Goal: Entertainment & Leisure: Consume media (video, audio)

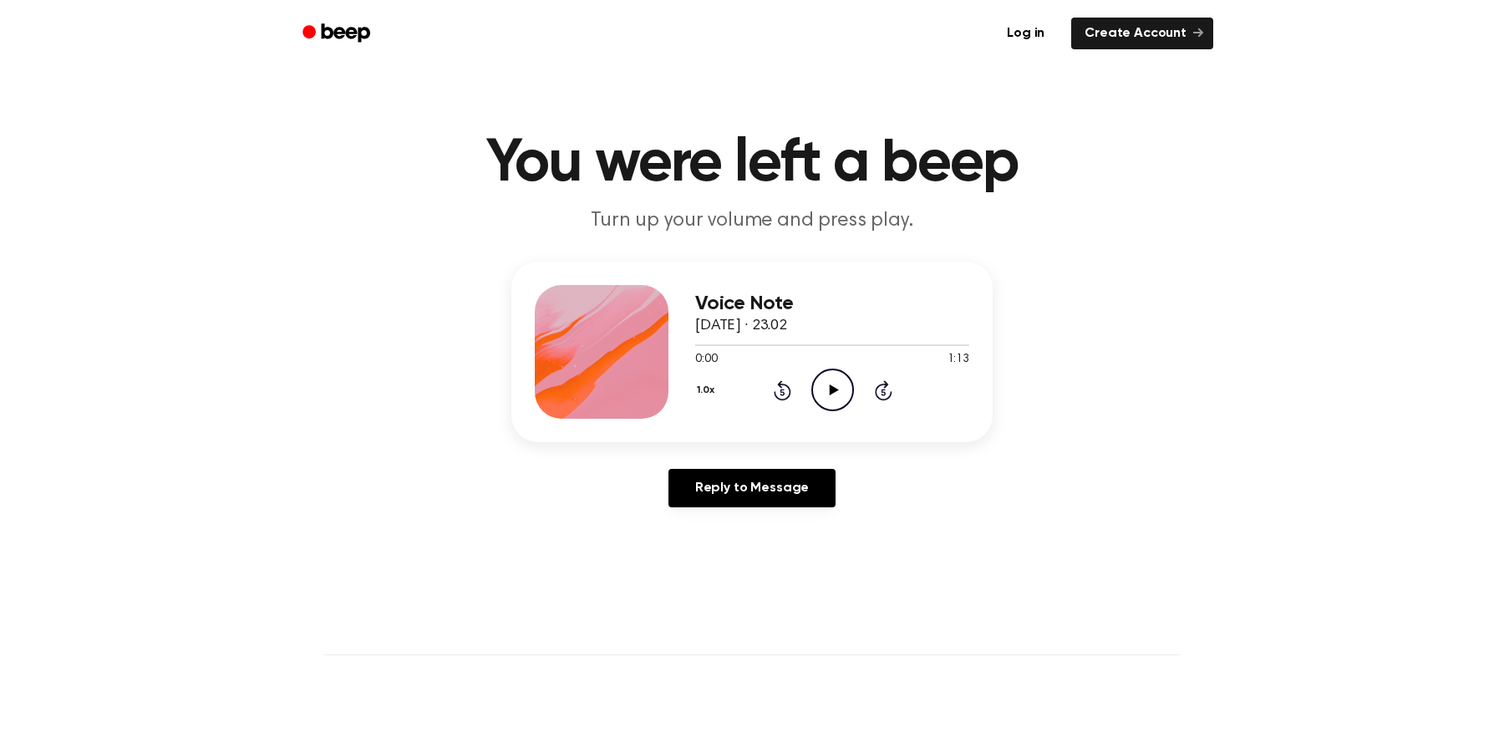
click at [834, 386] on icon "Play Audio" at bounding box center [833, 390] width 43 height 43
click at [834, 386] on icon at bounding box center [833, 389] width 8 height 11
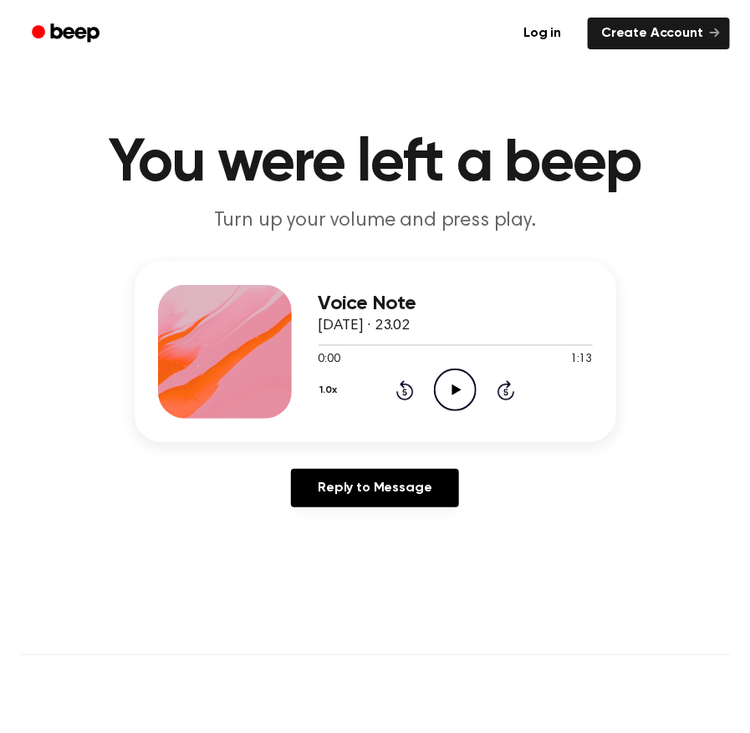
click at [450, 384] on icon "Play Audio" at bounding box center [455, 390] width 43 height 43
click at [406, 395] on icon "Rewind 5 seconds" at bounding box center [404, 390] width 18 height 22
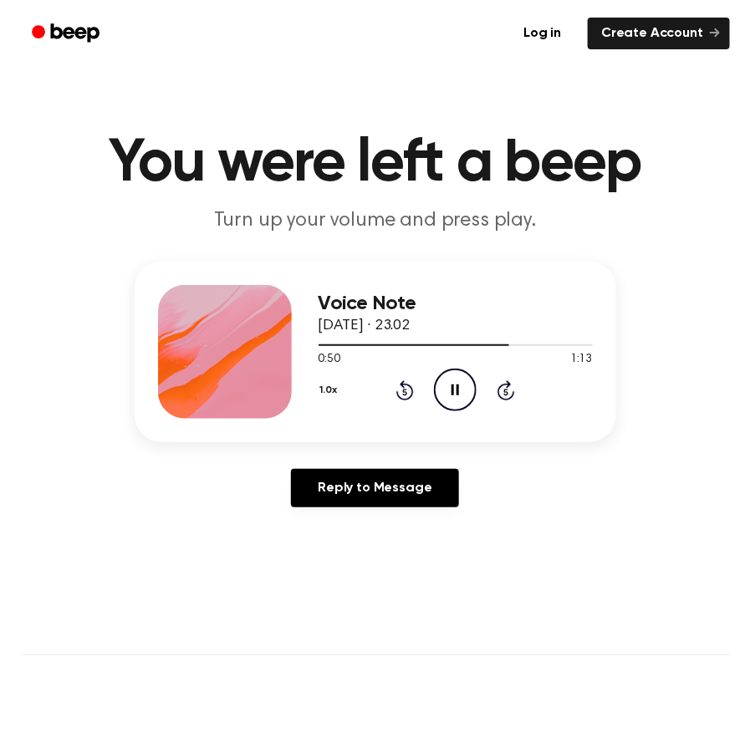
click at [406, 395] on icon "Rewind 5 seconds" at bounding box center [404, 390] width 18 height 22
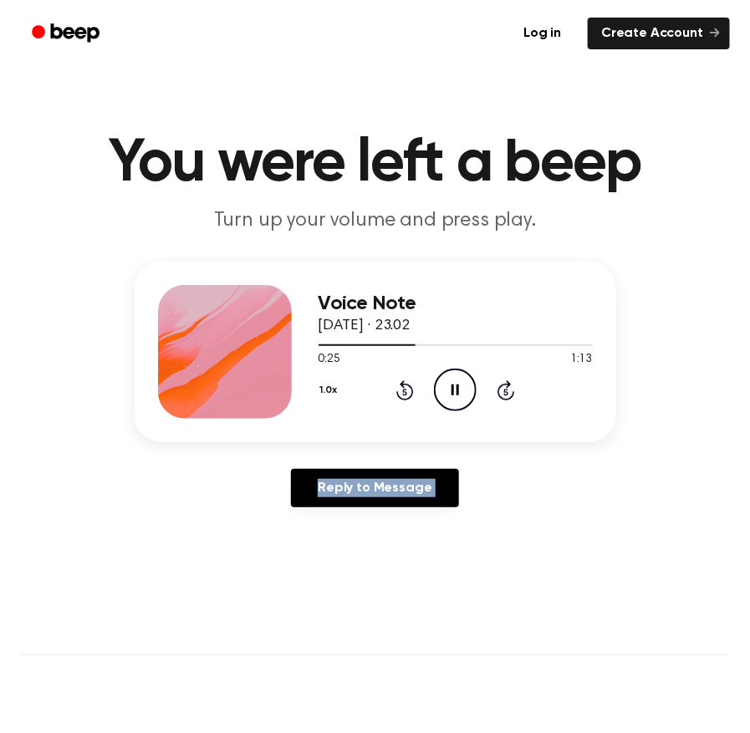
click at [406, 395] on icon "Rewind 5 seconds" at bounding box center [404, 390] width 18 height 22
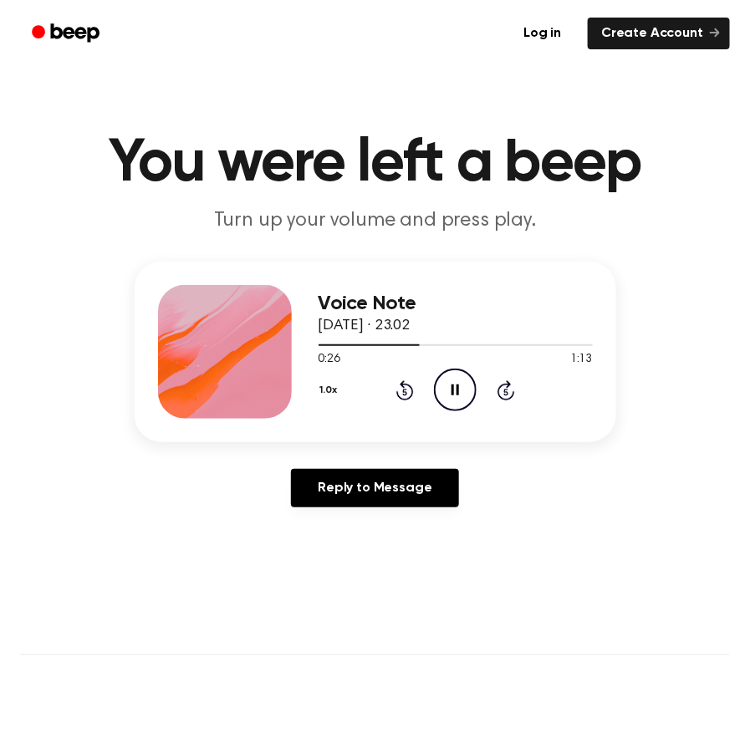
click at [438, 394] on icon "Pause Audio" at bounding box center [455, 390] width 43 height 43
click at [450, 399] on icon "Play Audio" at bounding box center [455, 390] width 43 height 43
click at [450, 393] on icon "Pause Audio" at bounding box center [455, 390] width 43 height 43
click at [399, 399] on icon "Rewind 5 seconds" at bounding box center [404, 390] width 18 height 22
click at [462, 386] on icon "Play Audio" at bounding box center [455, 390] width 43 height 43
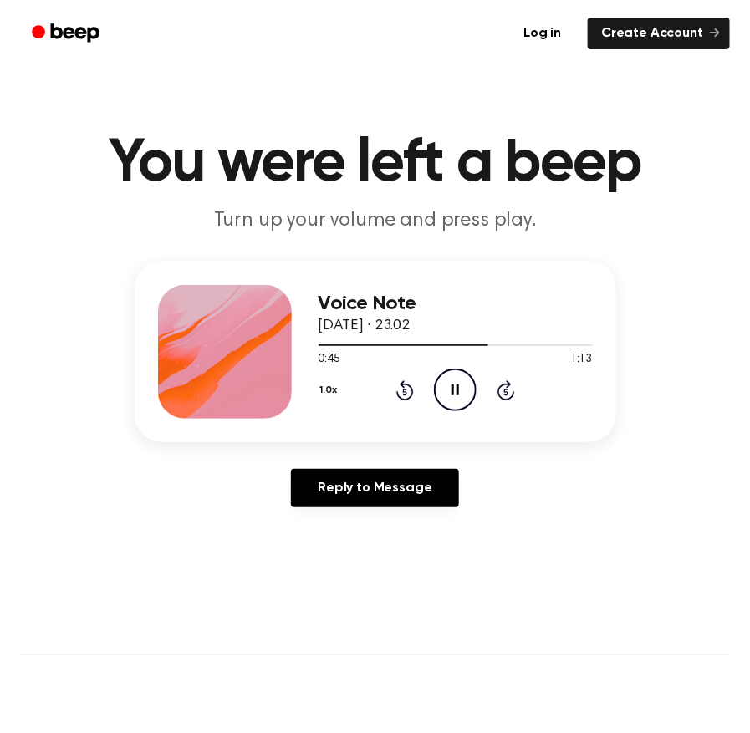
click at [450, 389] on icon "Pause Audio" at bounding box center [455, 390] width 43 height 43
click at [451, 396] on icon "Play Audio" at bounding box center [455, 390] width 43 height 43
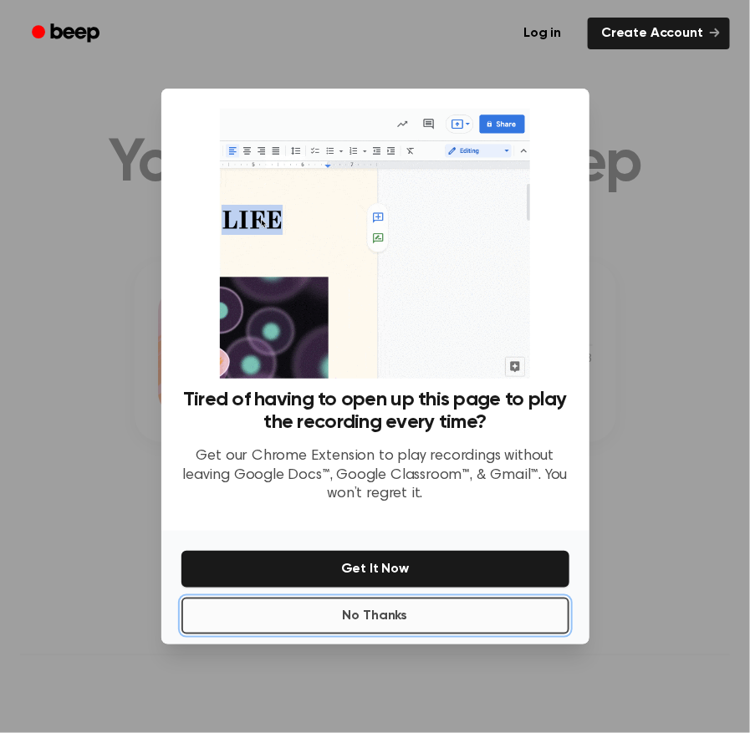
click at [429, 617] on button "No Thanks" at bounding box center [375, 616] width 388 height 37
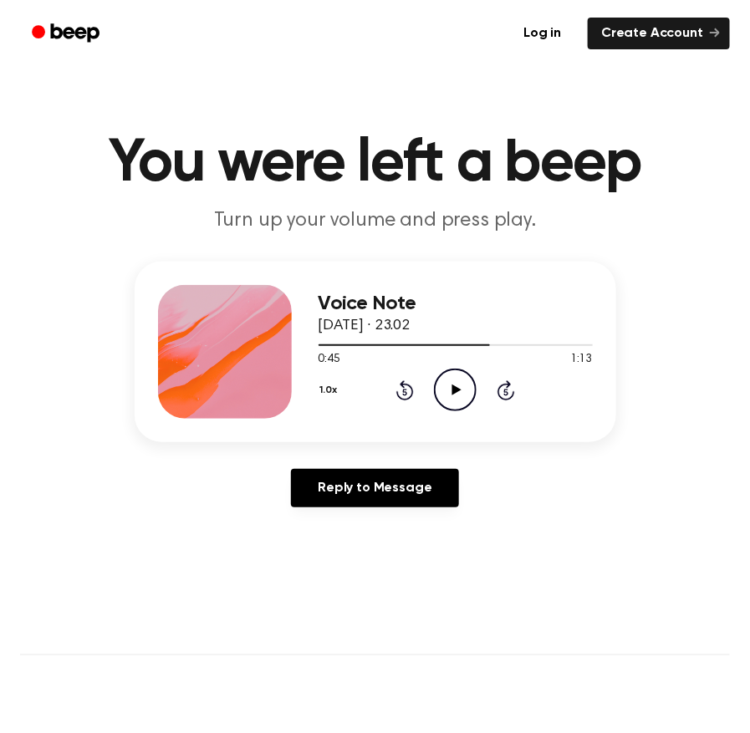
click at [462, 380] on icon "Play Audio" at bounding box center [455, 390] width 43 height 43
click at [455, 384] on icon "Pause Audio" at bounding box center [455, 390] width 43 height 43
click at [315, 359] on div "Voice Note 14 September 2025 · 23.02 1:02 1:13 Your browser does not support th…" at bounding box center [375, 352] width 481 height 181
click at [415, 388] on div "1.0x Rewind 5 seconds Play Audio Skip 5 seconds" at bounding box center [455, 390] width 274 height 43
click at [410, 387] on icon "Rewind 5 seconds" at bounding box center [404, 390] width 18 height 22
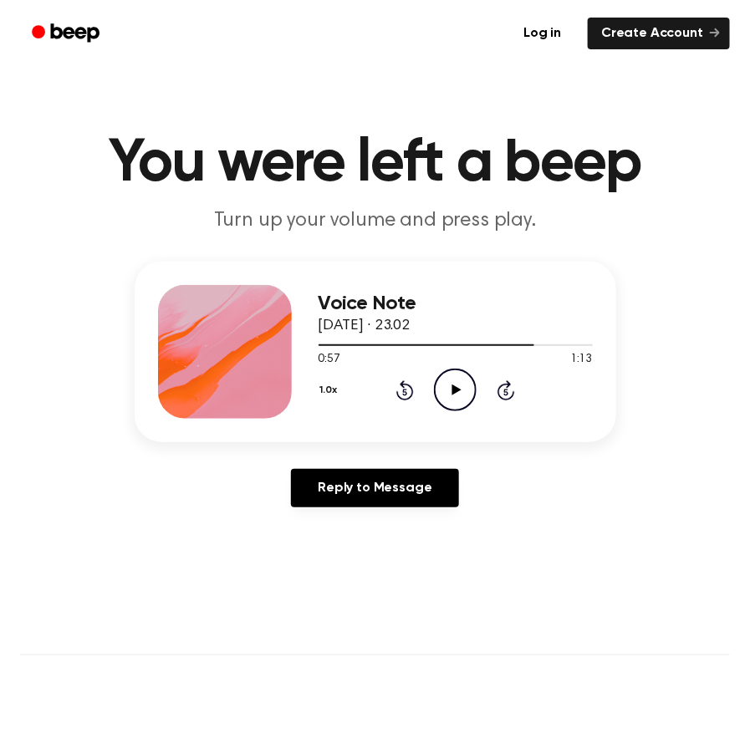
click at [410, 387] on icon "Rewind 5 seconds" at bounding box center [404, 390] width 18 height 22
click at [468, 384] on icon "Play Audio" at bounding box center [455, 390] width 43 height 43
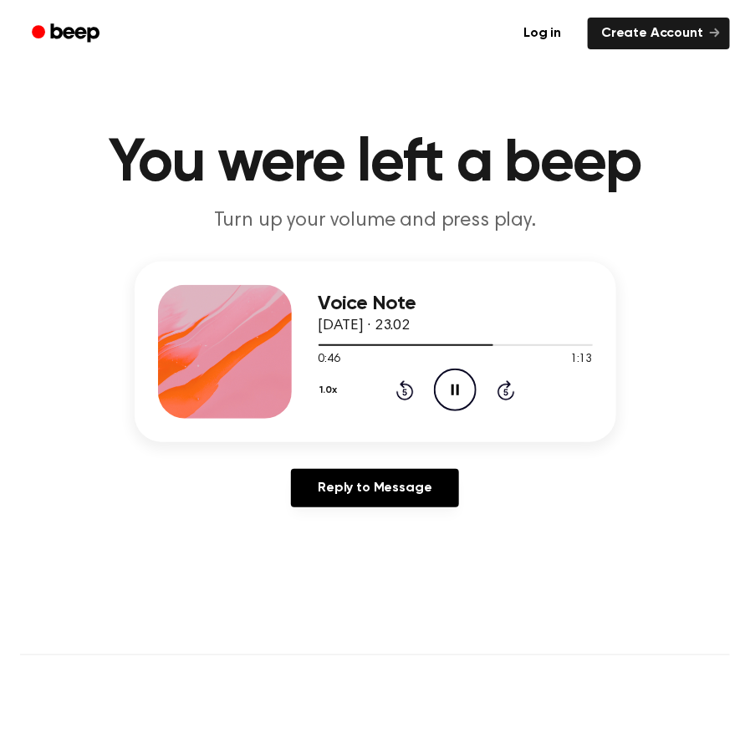
click at [395, 382] on icon "Rewind 5 seconds" at bounding box center [404, 390] width 18 height 22
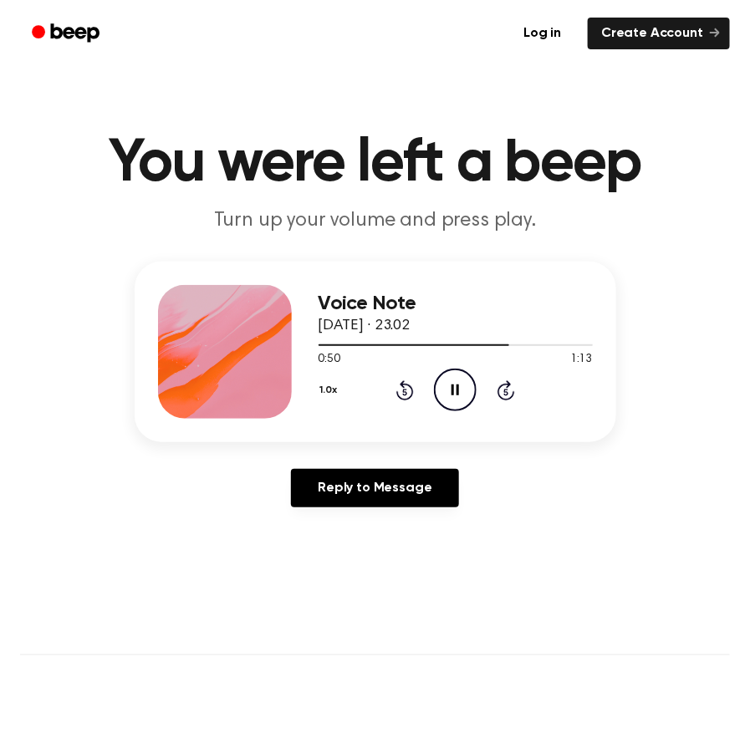
click at [437, 384] on icon "Pause Audio" at bounding box center [455, 390] width 43 height 43
click at [435, 391] on circle at bounding box center [455, 389] width 41 height 41
click at [409, 392] on icon "Rewind 5 seconds" at bounding box center [404, 390] width 18 height 22
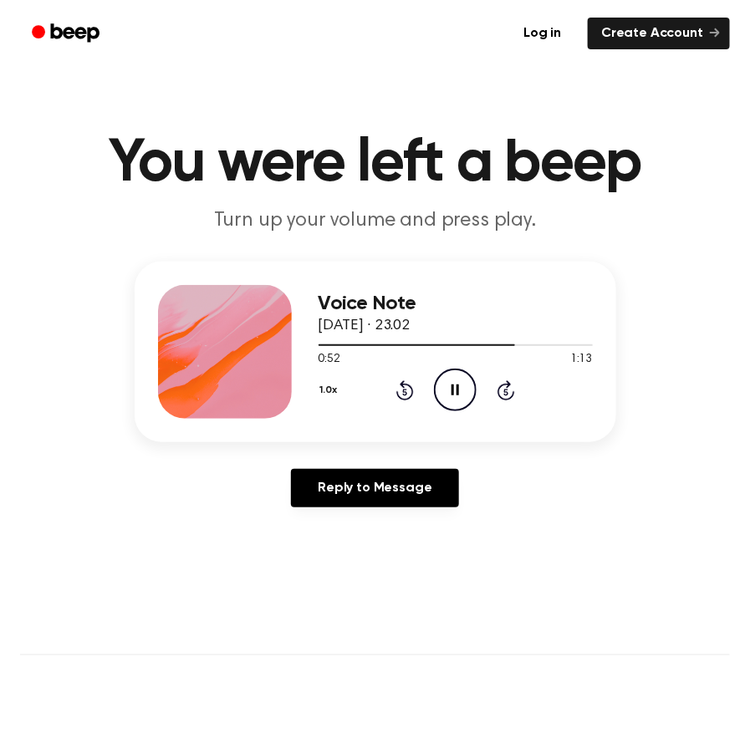
click at [409, 392] on icon "Rewind 5 seconds" at bounding box center [404, 390] width 18 height 22
click at [399, 389] on icon "Rewind 5 seconds" at bounding box center [404, 390] width 18 height 22
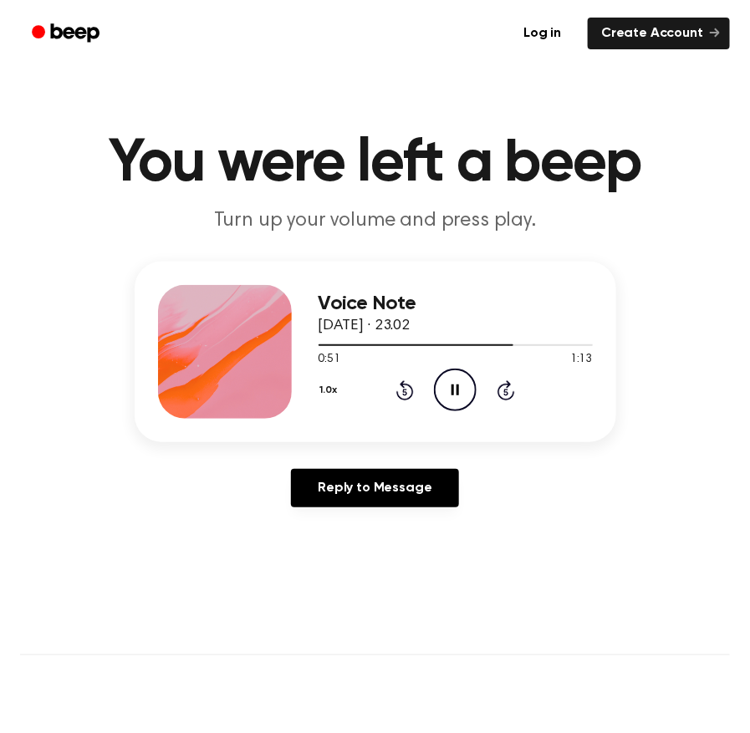
click at [399, 389] on icon "Rewind 5 seconds" at bounding box center [404, 390] width 18 height 22
click at [404, 391] on icon at bounding box center [405, 392] width 4 height 7
click at [457, 392] on icon at bounding box center [455, 389] width 8 height 11
click at [407, 388] on icon "Rewind 5 seconds" at bounding box center [404, 390] width 18 height 22
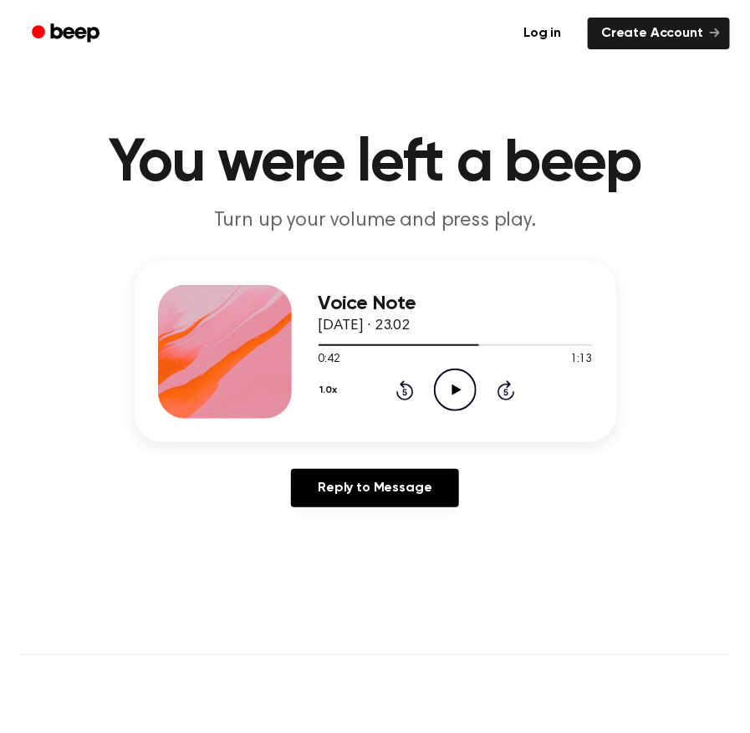
click at [465, 389] on icon "Play Audio" at bounding box center [455, 390] width 43 height 43
click at [412, 391] on icon at bounding box center [405, 390] width 18 height 20
click at [408, 391] on icon "Rewind 5 seconds" at bounding box center [404, 390] width 18 height 22
click at [400, 384] on icon at bounding box center [405, 390] width 18 height 20
click at [658, 36] on link "Create Account" at bounding box center [659, 34] width 142 height 32
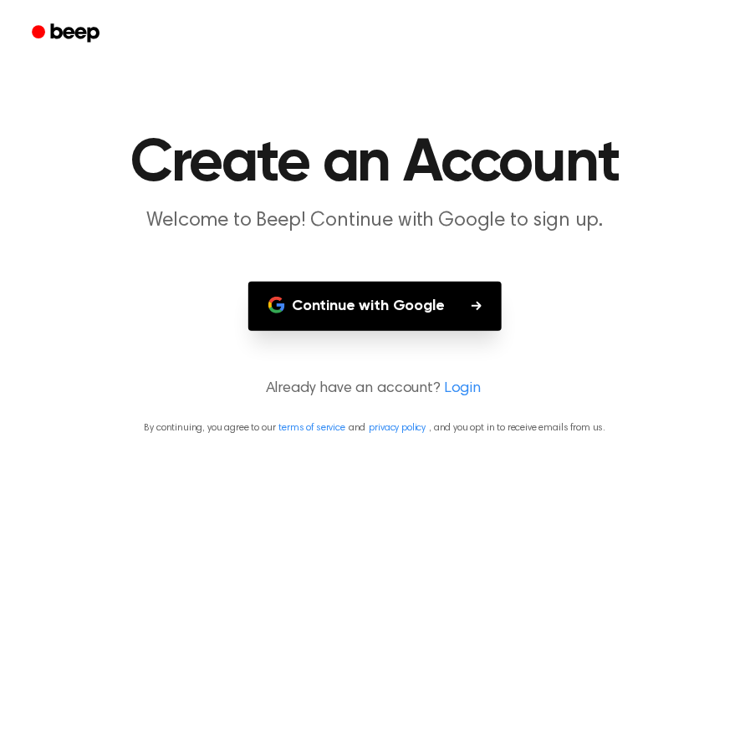
click at [441, 316] on button "Continue with Google" at bounding box center [374, 306] width 253 height 49
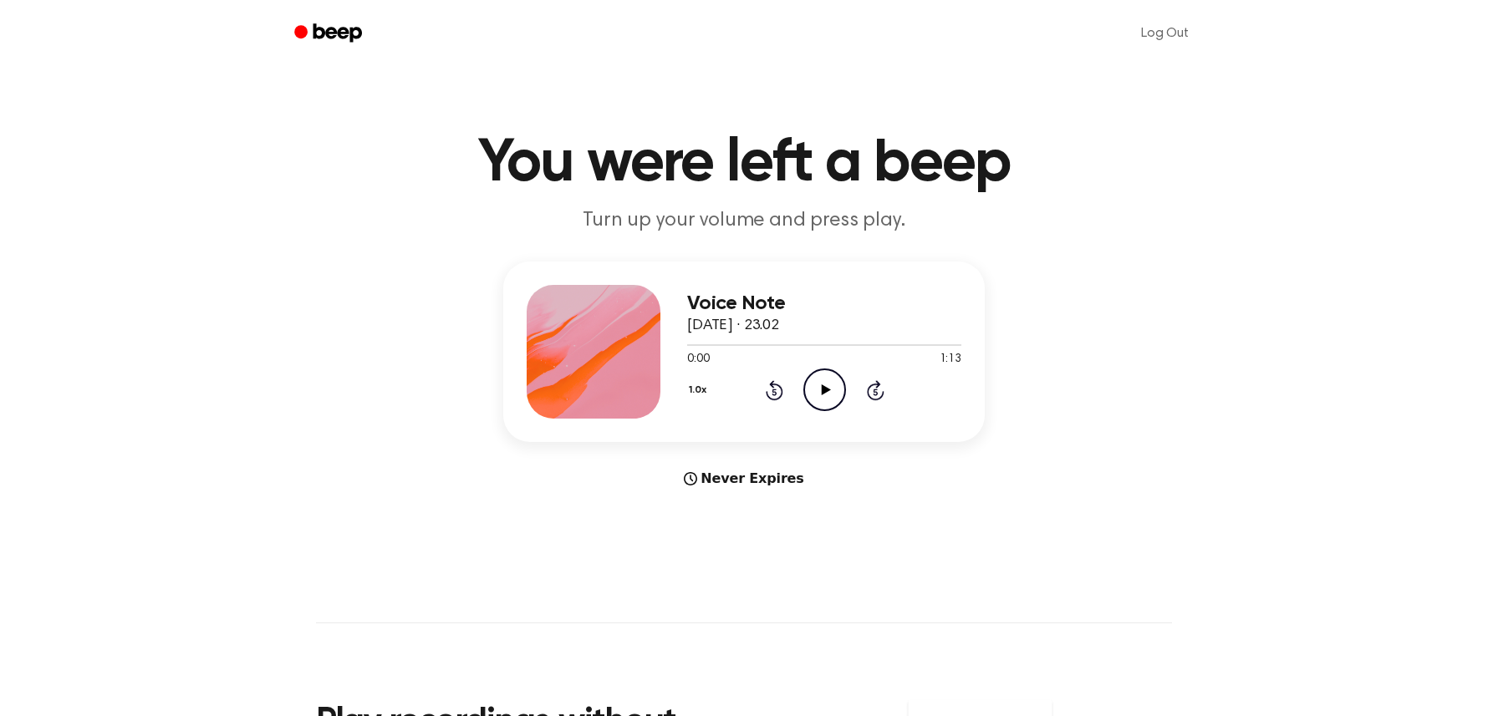
scroll to position [7, 0]
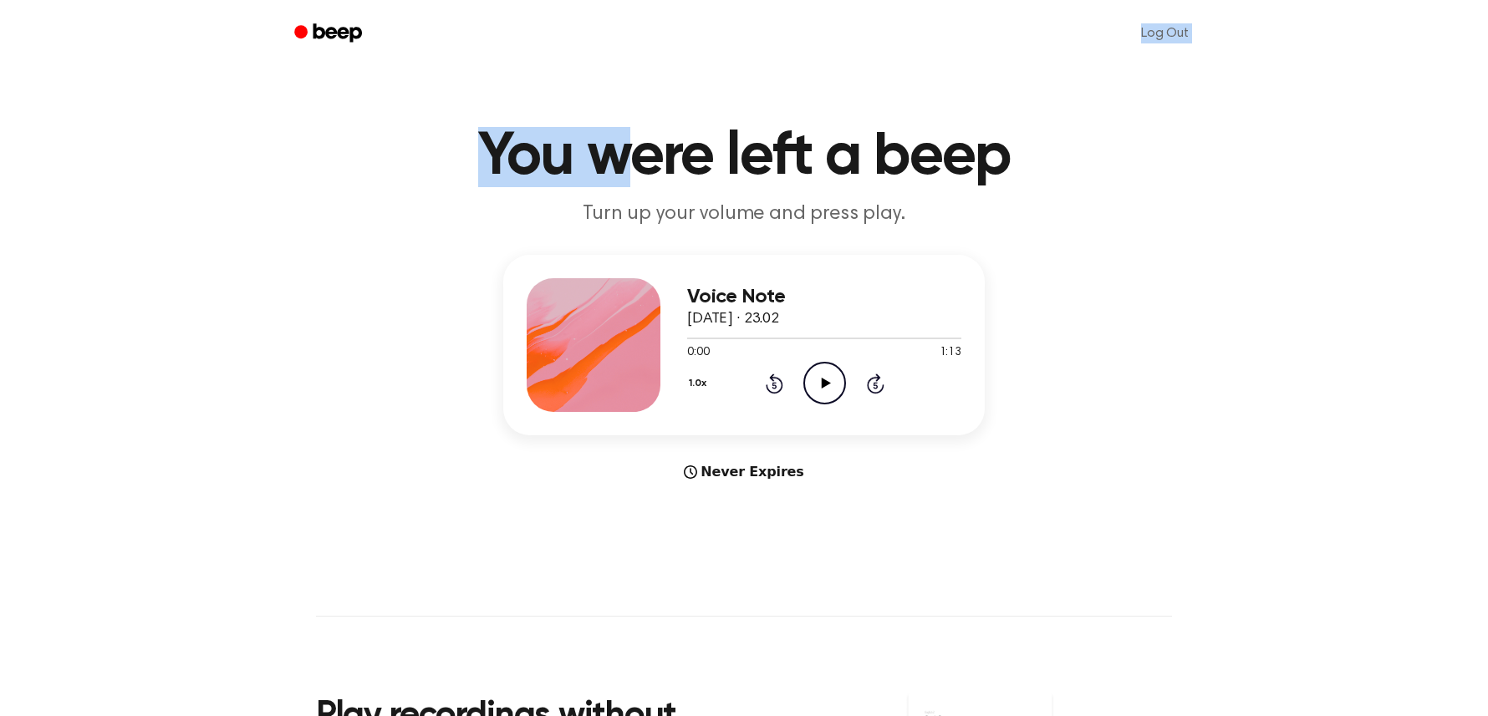
drag, startPoint x: 879, startPoint y: 38, endPoint x: 622, endPoint y: 84, distance: 261.6
click at [622, 84] on div "Log Out You were left a beep Turn up your volume and press play. Voice Note 14 …" at bounding box center [744, 650] width 1488 height 1315
click at [274, 375] on div "Voice Note 14 September 2025 · 23.02 0:00 1:13 Your browser does not support th…" at bounding box center [744, 368] width 1448 height 227
drag, startPoint x: 363, startPoint y: 361, endPoint x: 33, endPoint y: 343, distance: 329.8
click at [33, 343] on div "Voice Note 14 September 2025 · 23.02 0:00 1:13 Your browser does not support th…" at bounding box center [744, 368] width 1448 height 227
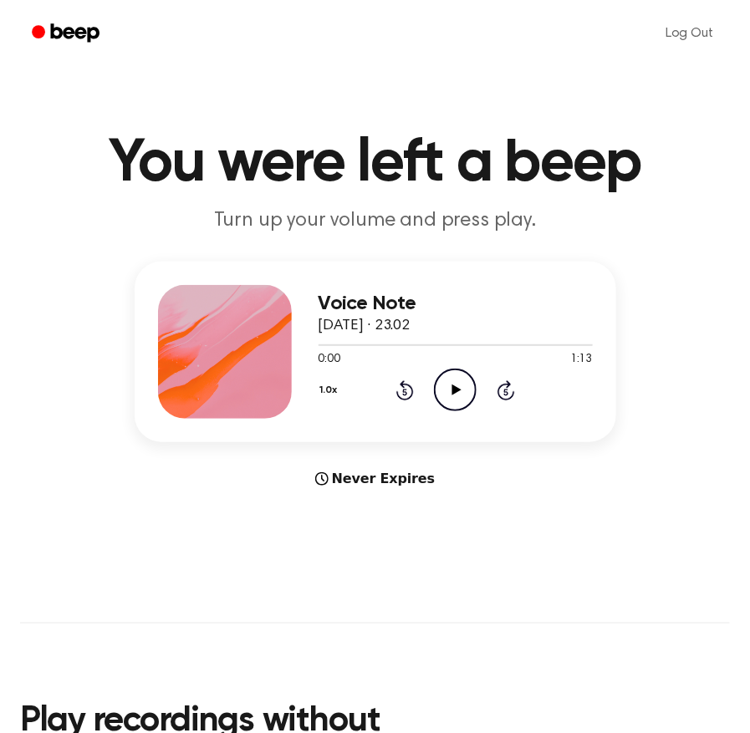
click at [466, 398] on icon "Play Audio" at bounding box center [455, 390] width 43 height 43
click at [450, 390] on icon "Pause Audio" at bounding box center [455, 390] width 43 height 43
click at [449, 404] on icon "Play Audio" at bounding box center [455, 390] width 43 height 43
click at [454, 408] on icon "Play Audio" at bounding box center [455, 390] width 43 height 43
click at [454, 397] on icon "Play Audio" at bounding box center [455, 390] width 43 height 43
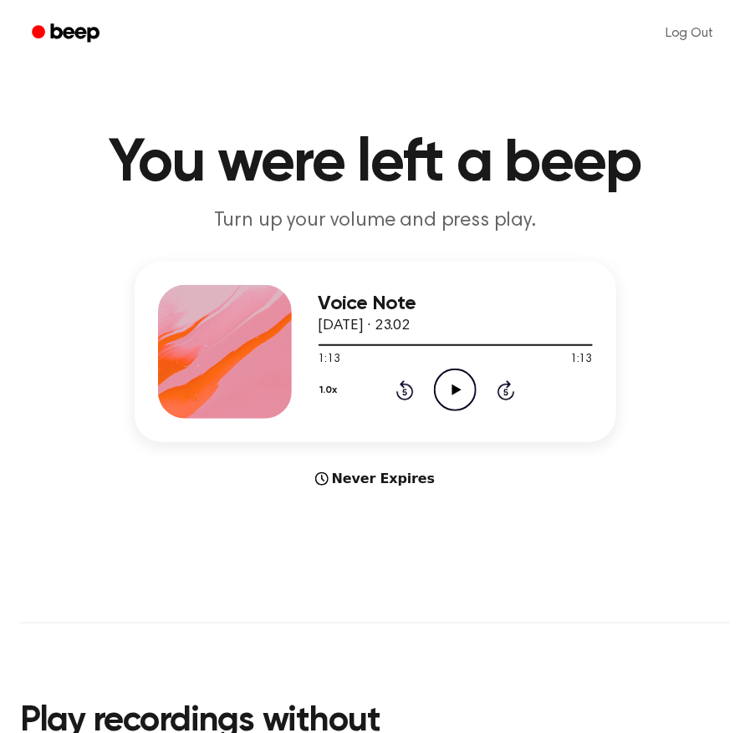
click at [464, 404] on icon "Play Audio" at bounding box center [455, 390] width 43 height 43
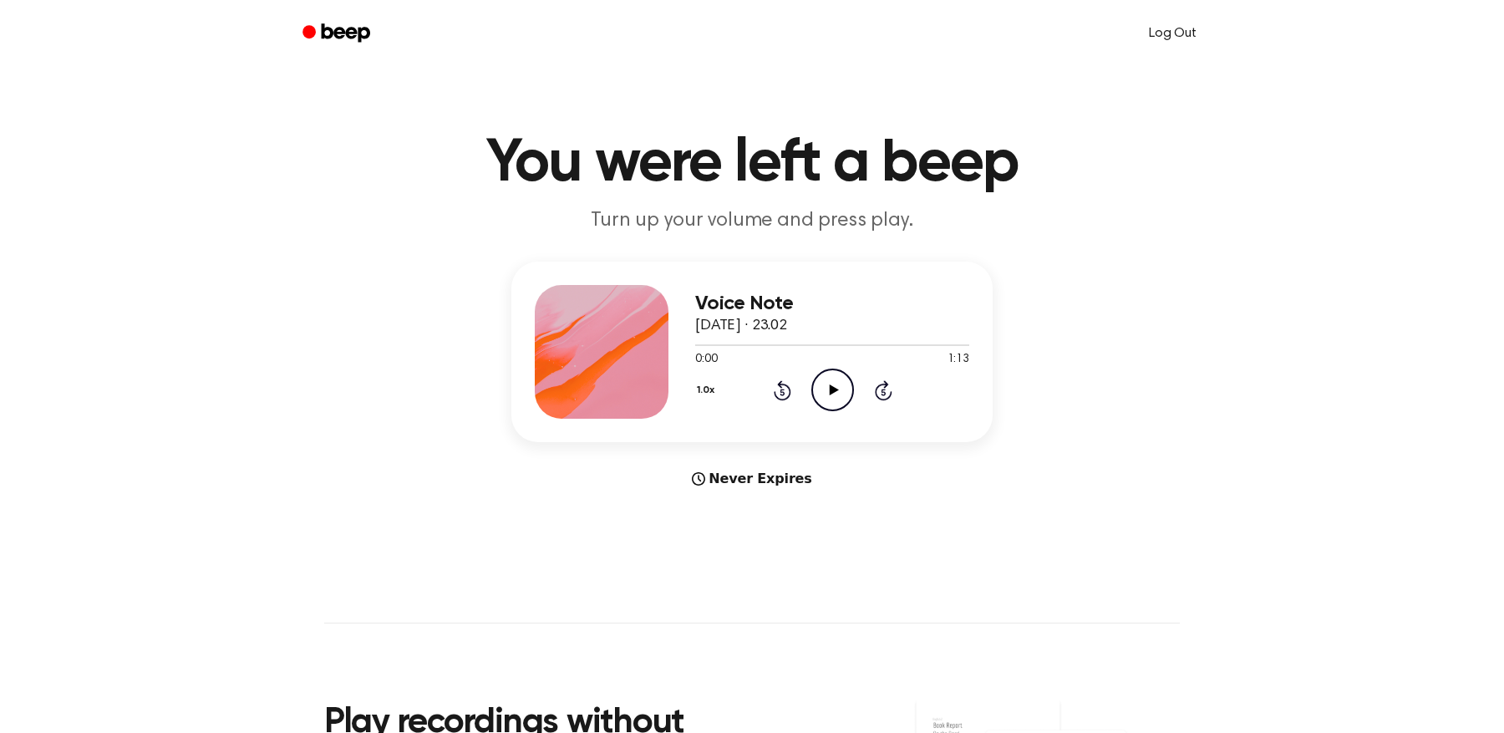
click at [1163, 34] on link "Log Out" at bounding box center [1172, 33] width 81 height 40
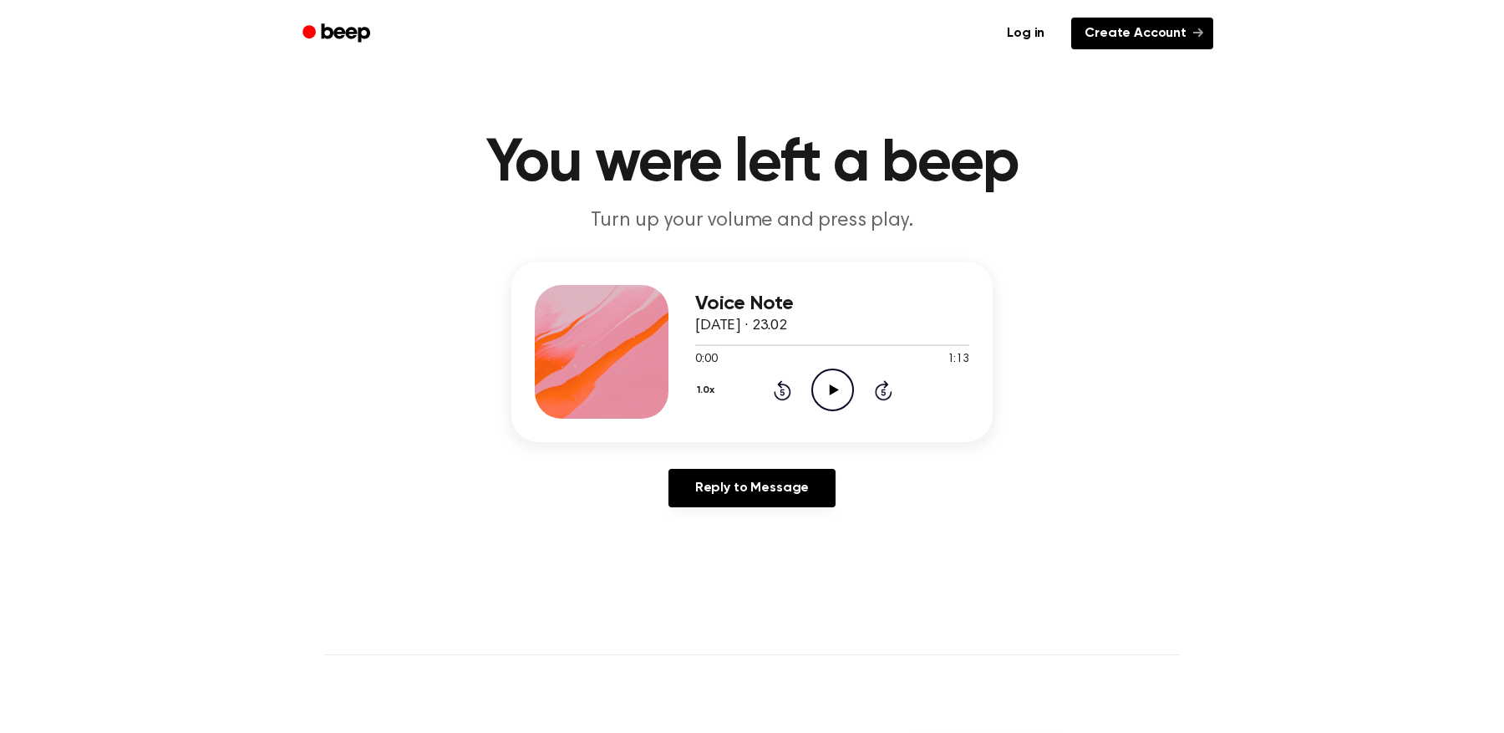
click at [1159, 38] on link "Create Account" at bounding box center [1142, 34] width 142 height 32
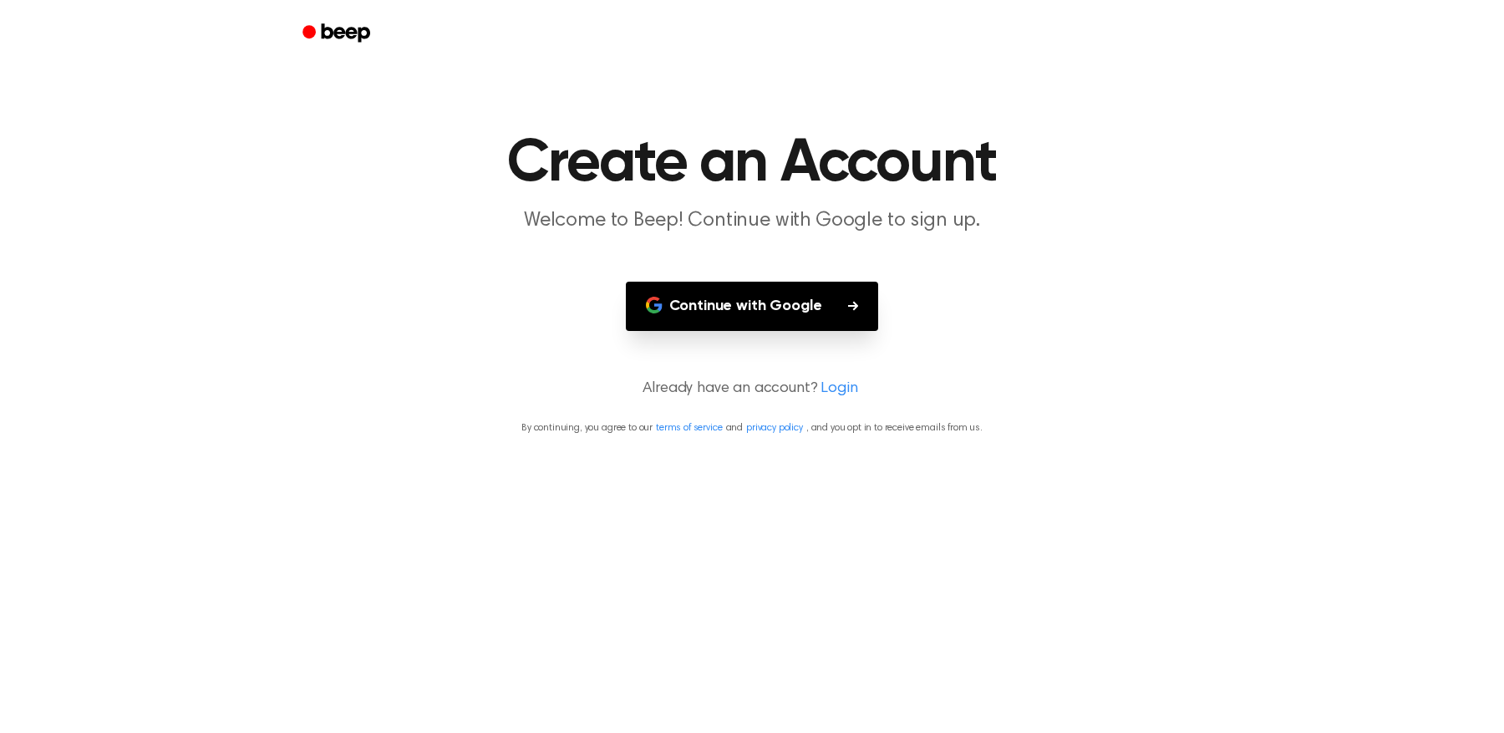
click at [828, 351] on main "Create an Account Welcome to Beep! Continue with Google to sign up. Continue wi…" at bounding box center [752, 366] width 1504 height 733
click at [829, 324] on button "Continue with Google" at bounding box center [752, 306] width 253 height 49
click at [847, 299] on button "Continue with Google" at bounding box center [752, 306] width 253 height 49
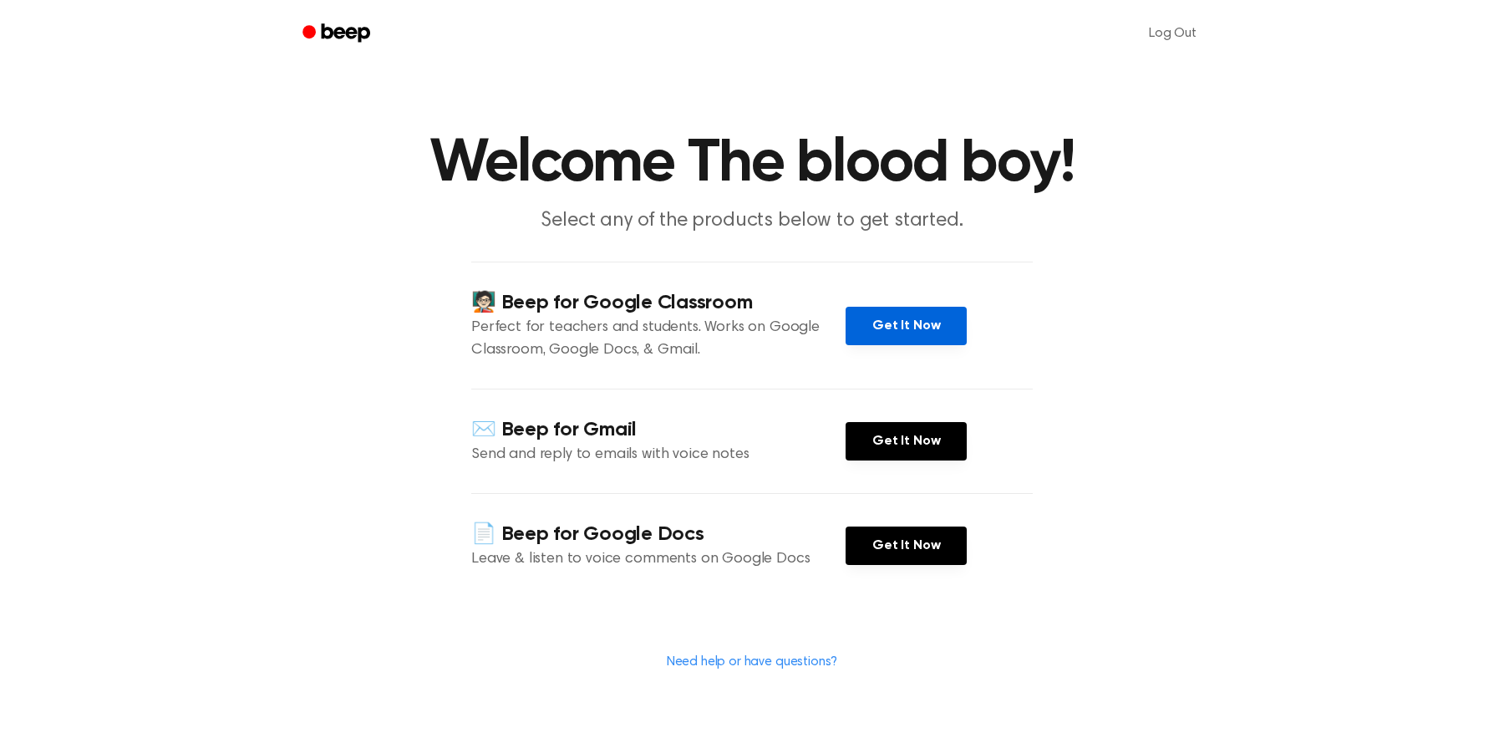
click at [883, 323] on link "Get It Now" at bounding box center [906, 326] width 121 height 38
